Goal: Task Accomplishment & Management: Manage account settings

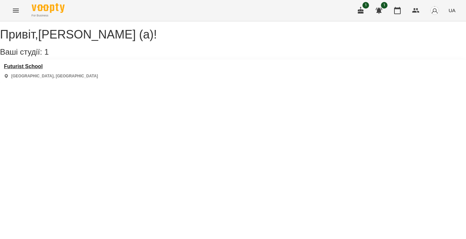
click at [39, 70] on h3 "Futurist School" at bounding box center [51, 67] width 94 height 6
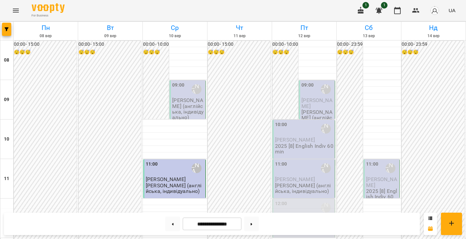
scroll to position [79, 0]
click at [299, 223] on p "[PERSON_NAME] (англійська, індивідуально)" at bounding box center [304, 229] width 58 height 12
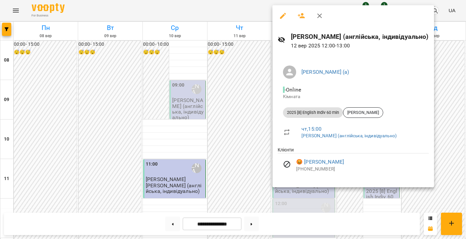
click at [245, 145] on div at bounding box center [233, 119] width 466 height 239
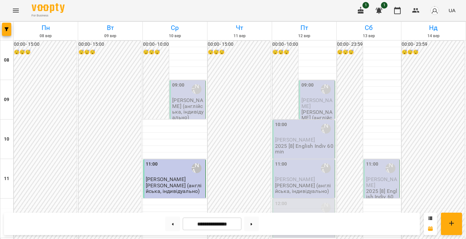
scroll to position [314, 0]
click at [252, 224] on icon at bounding box center [252, 224] width 2 height 2
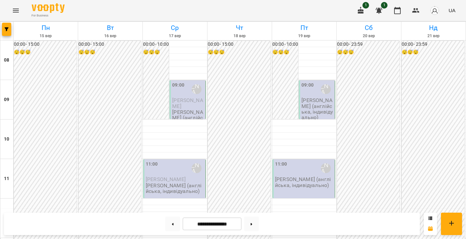
scroll to position [17, 0]
click at [171, 223] on button at bounding box center [172, 224] width 15 height 15
type input "**********"
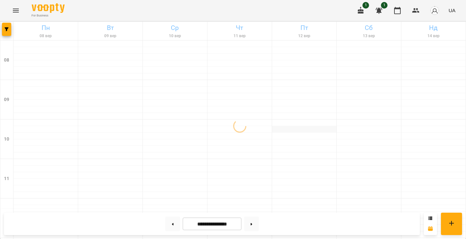
scroll to position [0, 0]
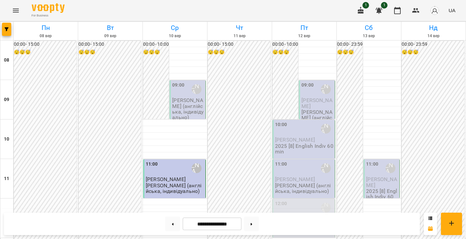
click at [303, 110] on p "[PERSON_NAME] (англійська, індивідуально)" at bounding box center [317, 121] width 32 height 23
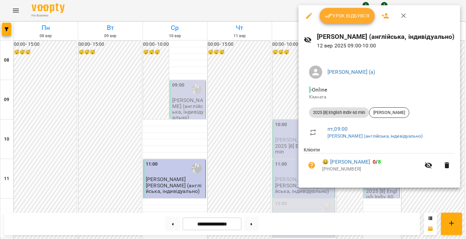
click at [340, 23] on button "Урок відбувся" at bounding box center [347, 16] width 55 height 16
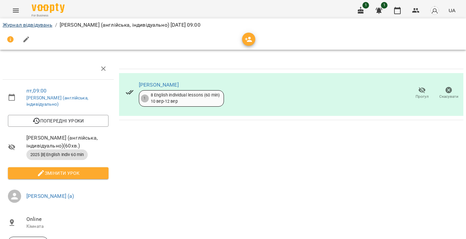
click at [30, 25] on link "Журнал відвідувань" at bounding box center [28, 25] width 50 height 6
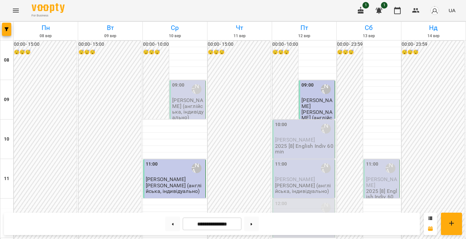
scroll to position [42, 0]
click at [288, 143] on p "2025 [8] English Indiv 60 min" at bounding box center [304, 149] width 58 height 12
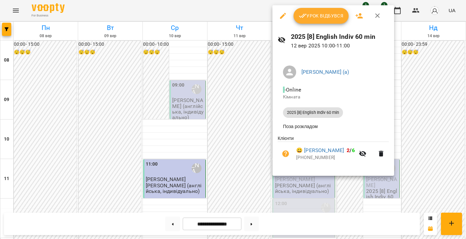
click at [303, 13] on icon "button" at bounding box center [303, 16] width 8 height 8
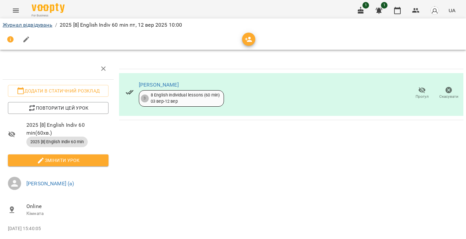
click at [31, 25] on link "Журнал відвідувань" at bounding box center [28, 25] width 50 height 6
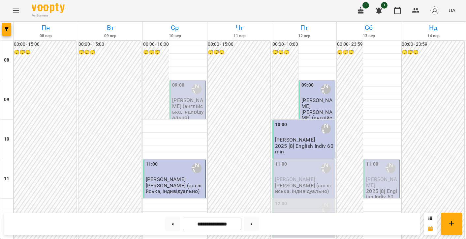
scroll to position [42, 0]
click at [299, 161] on div "11:00 [PERSON_NAME] (а)" at bounding box center [304, 168] width 58 height 15
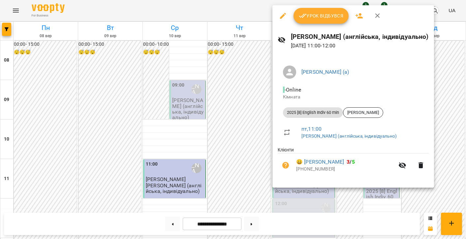
click at [310, 20] on button "Урок відбувся" at bounding box center [321, 16] width 55 height 16
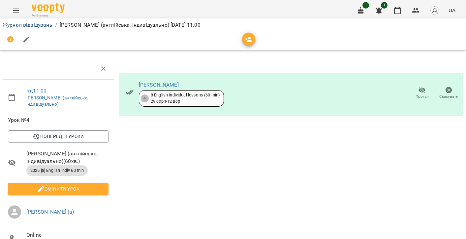
click at [43, 24] on link "Журнал відвідувань" at bounding box center [28, 25] width 50 height 6
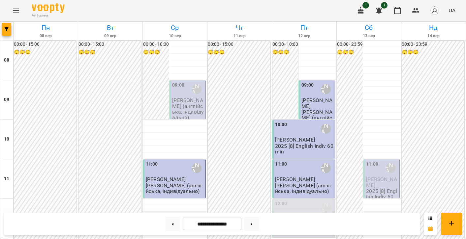
scroll to position [349, 0]
